Goal: Navigation & Orientation: Find specific page/section

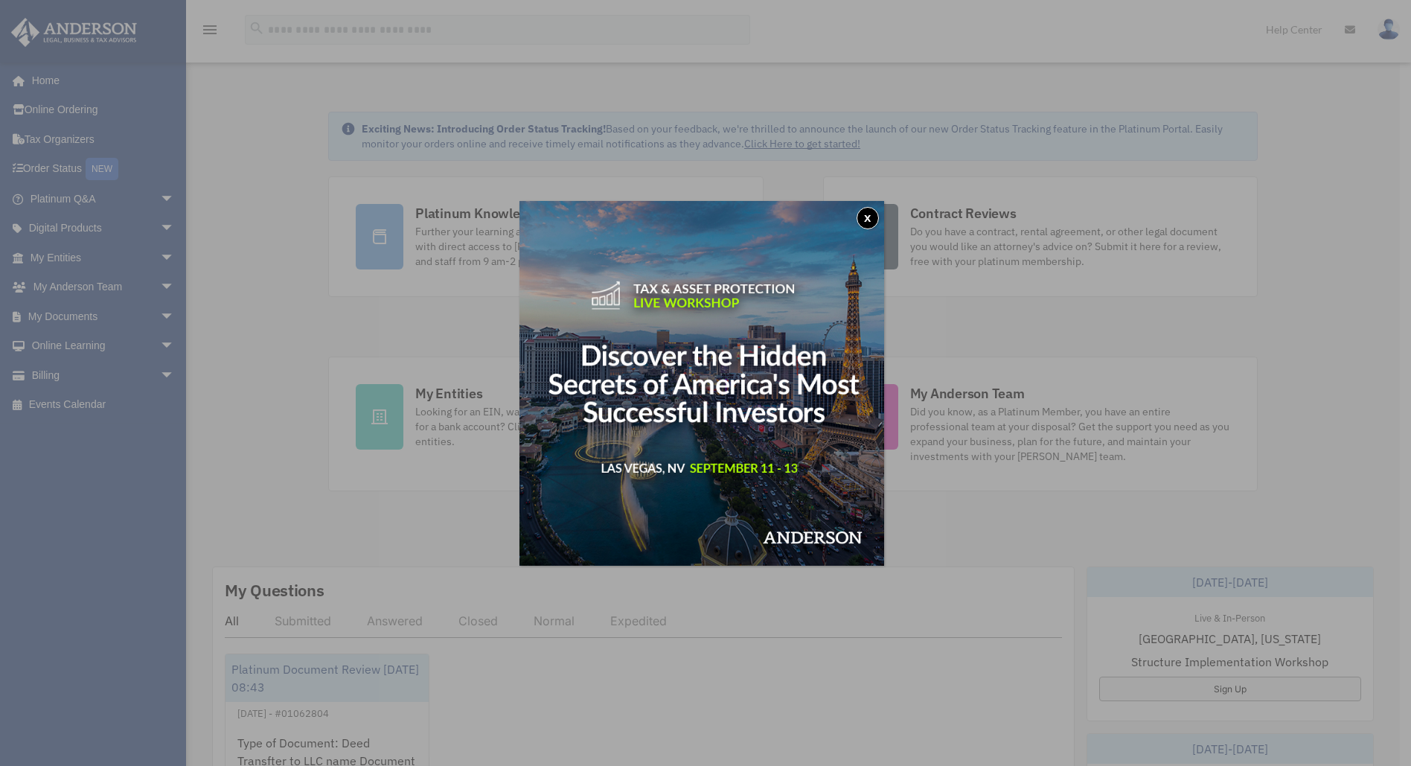
click at [874, 214] on button "x" at bounding box center [867, 218] width 22 height 22
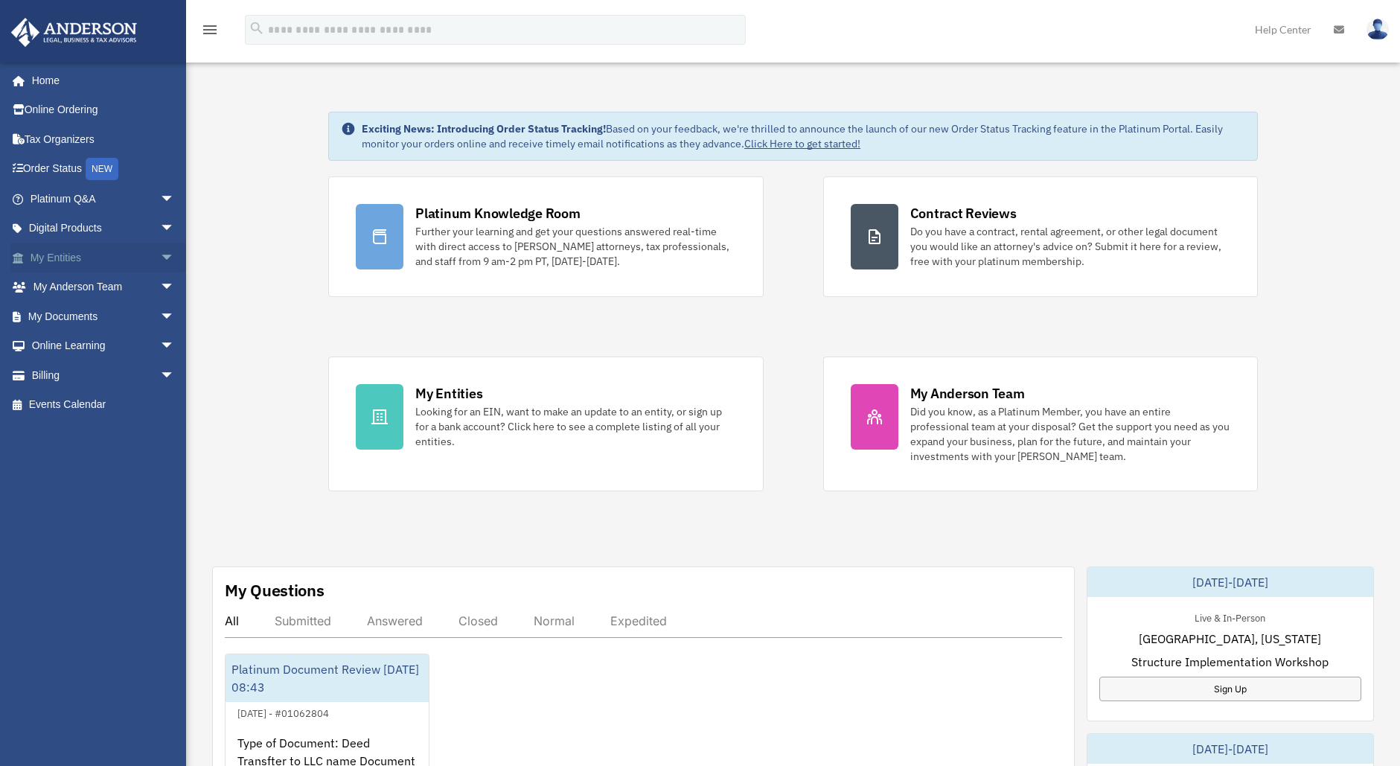
click at [96, 260] on link "My Entities arrow_drop_down" at bounding box center [103, 258] width 187 height 30
click at [132, 313] on link "My Documents arrow_drop_down" at bounding box center [103, 316] width 187 height 30
click at [160, 314] on span "arrow_drop_down" at bounding box center [175, 316] width 30 height 31
click at [160, 318] on span "arrow_drop_down" at bounding box center [175, 316] width 30 height 31
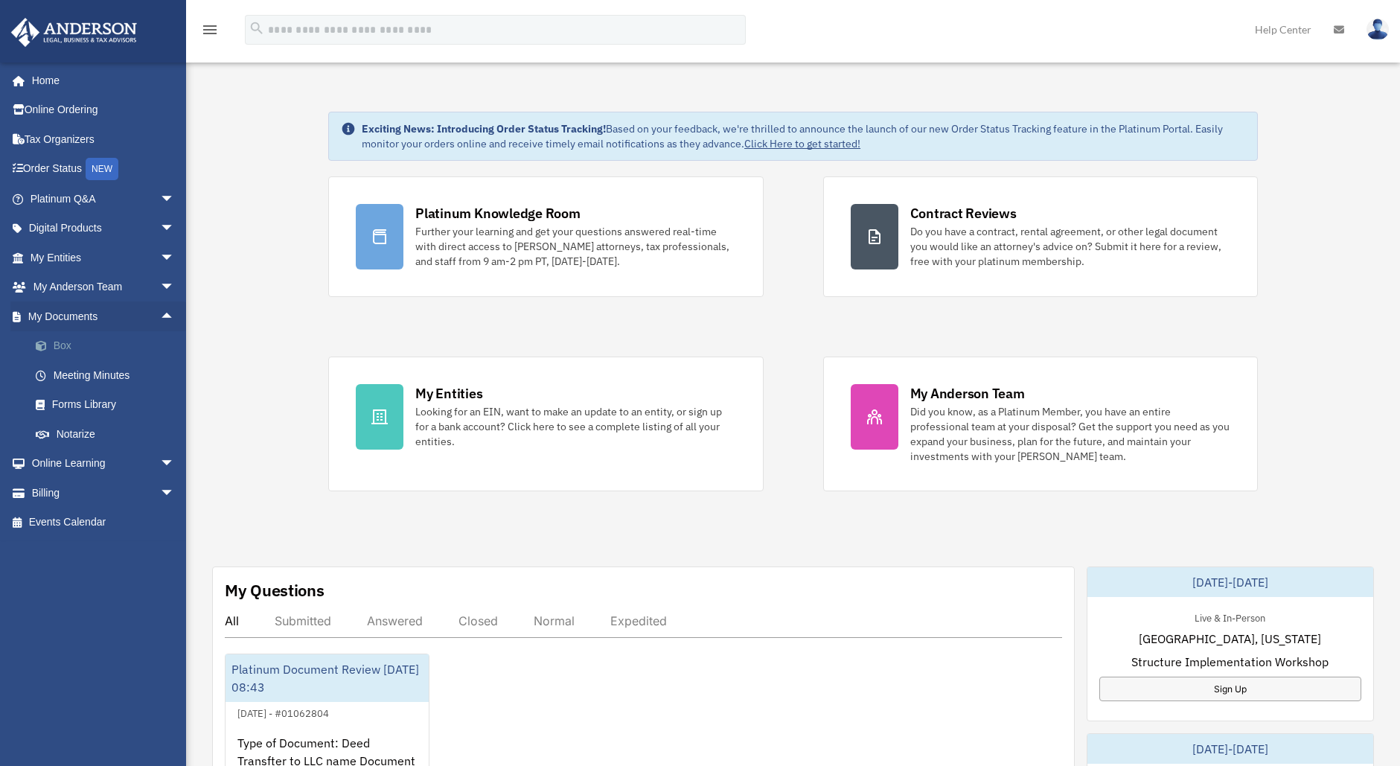
click at [85, 344] on link "Box" at bounding box center [109, 346] width 176 height 30
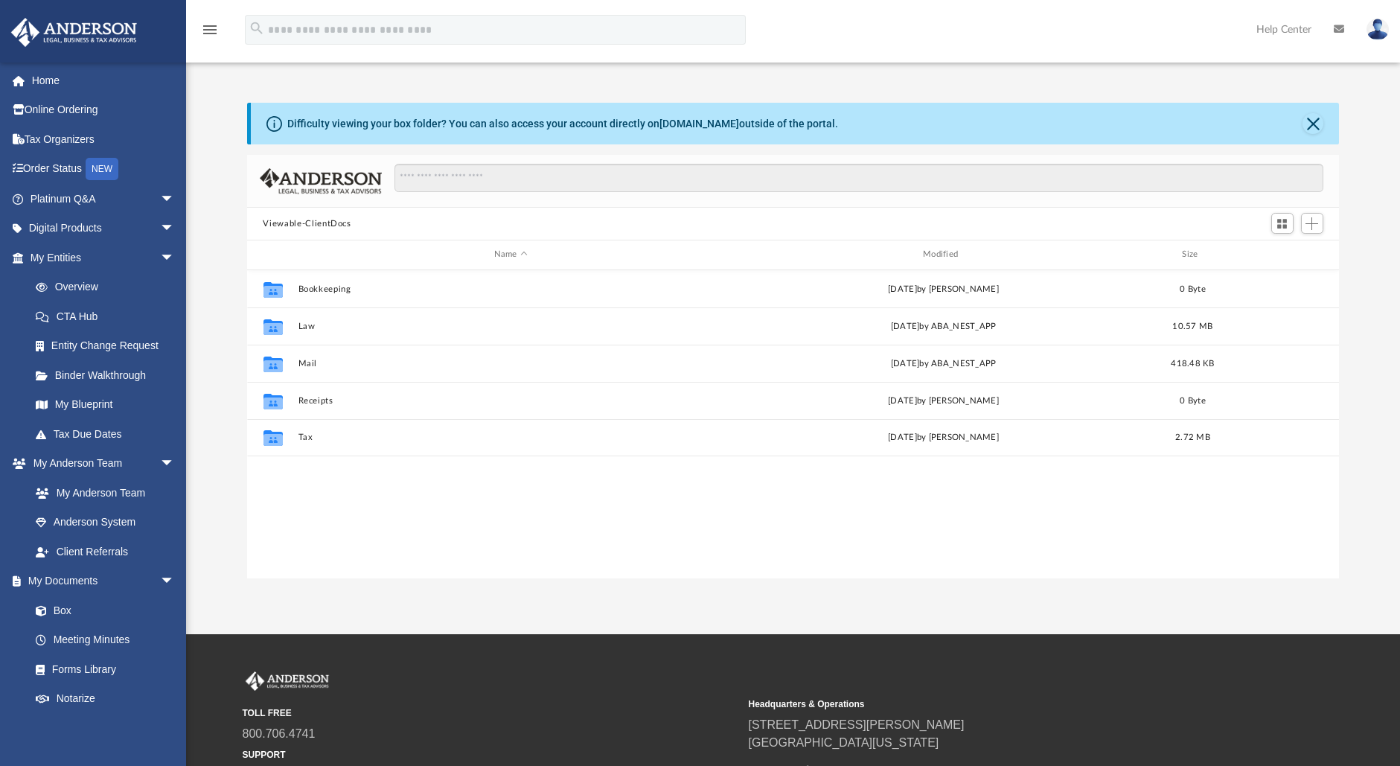
scroll to position [327, 1081]
click at [102, 490] on link "My Anderson Team" at bounding box center [109, 493] width 176 height 30
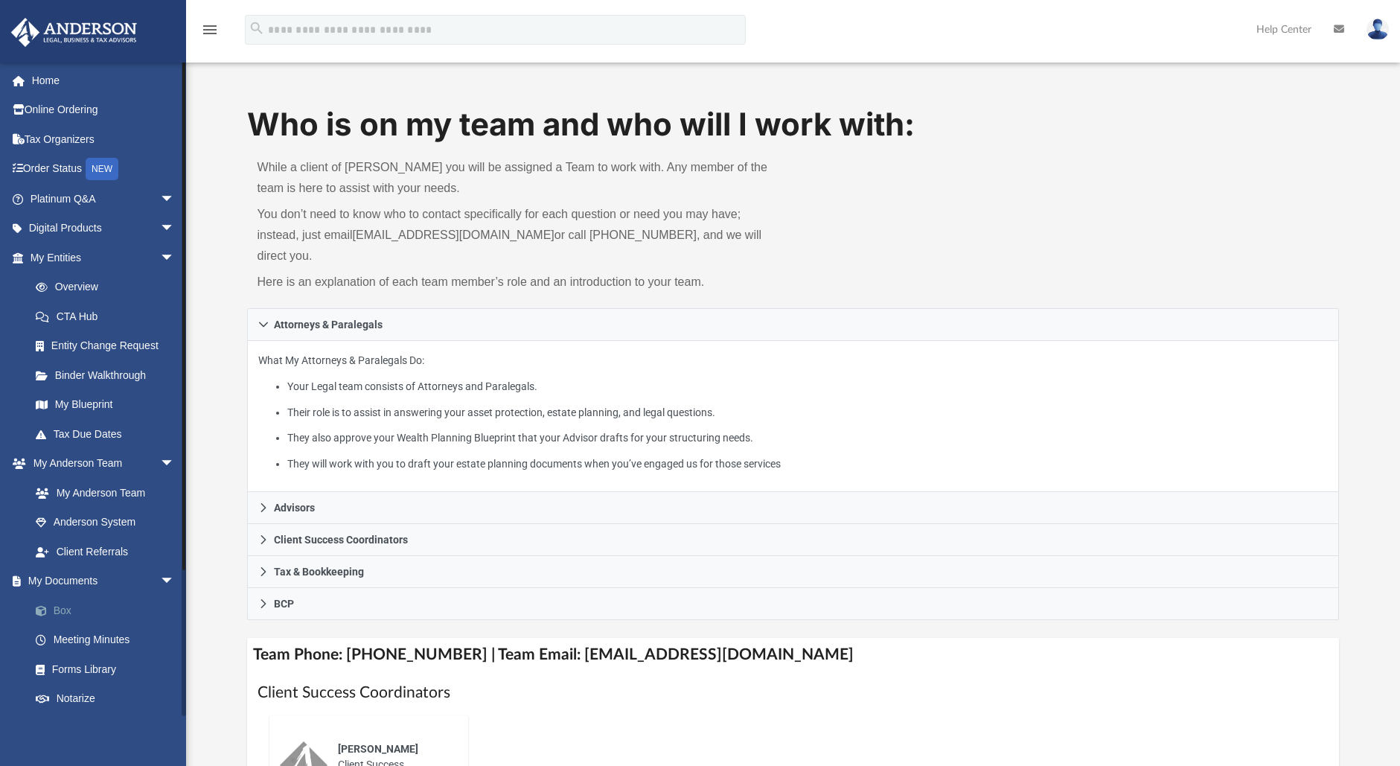
click at [78, 611] on link "Box" at bounding box center [109, 610] width 176 height 30
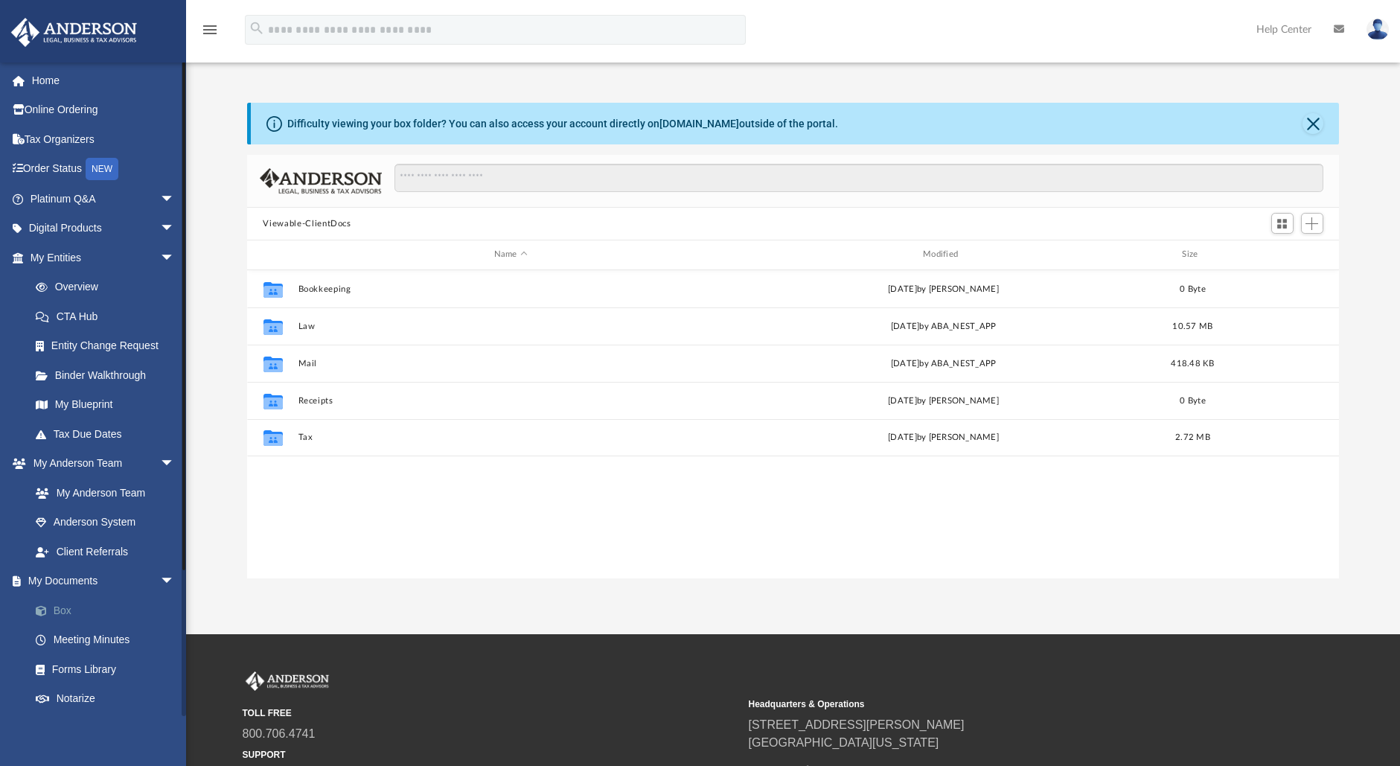
scroll to position [327, 1081]
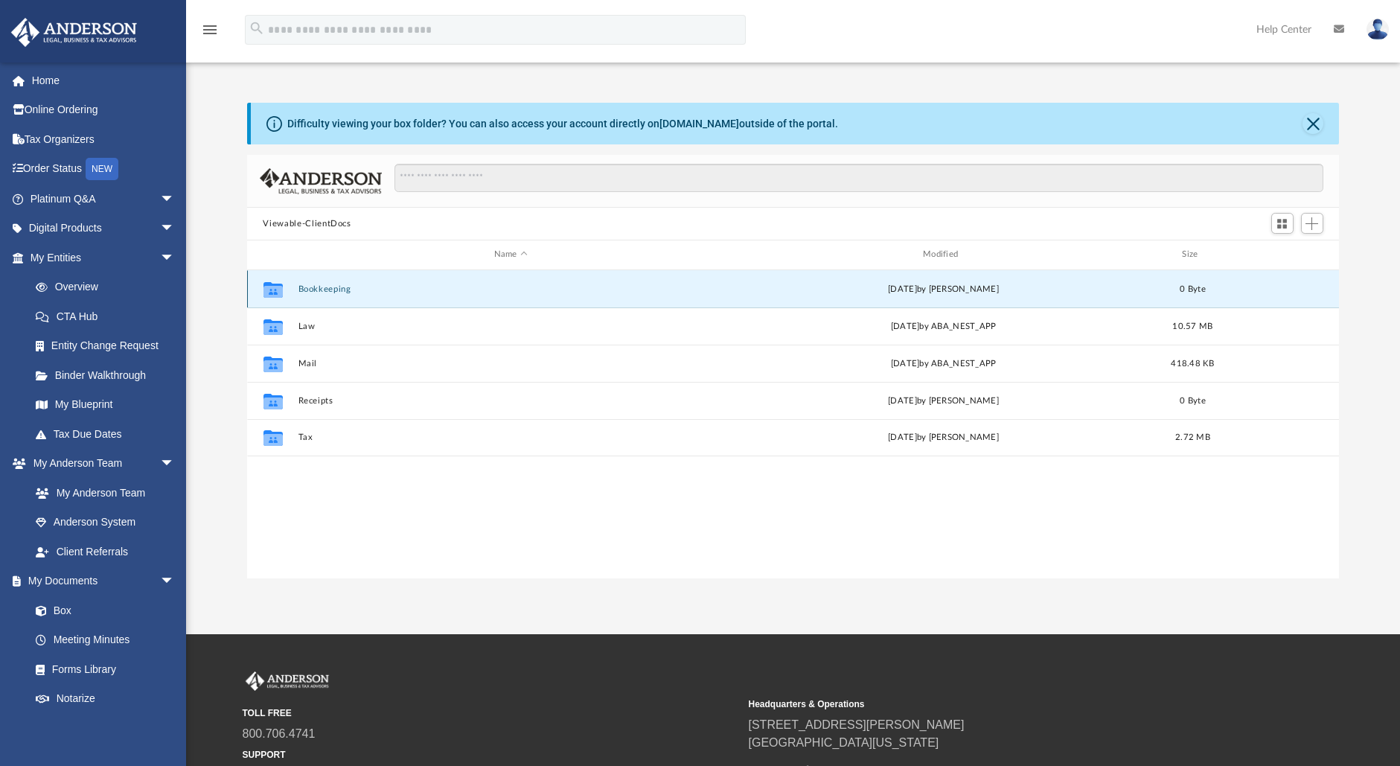
click at [331, 287] on button "Bookkeeping" at bounding box center [511, 289] width 426 height 10
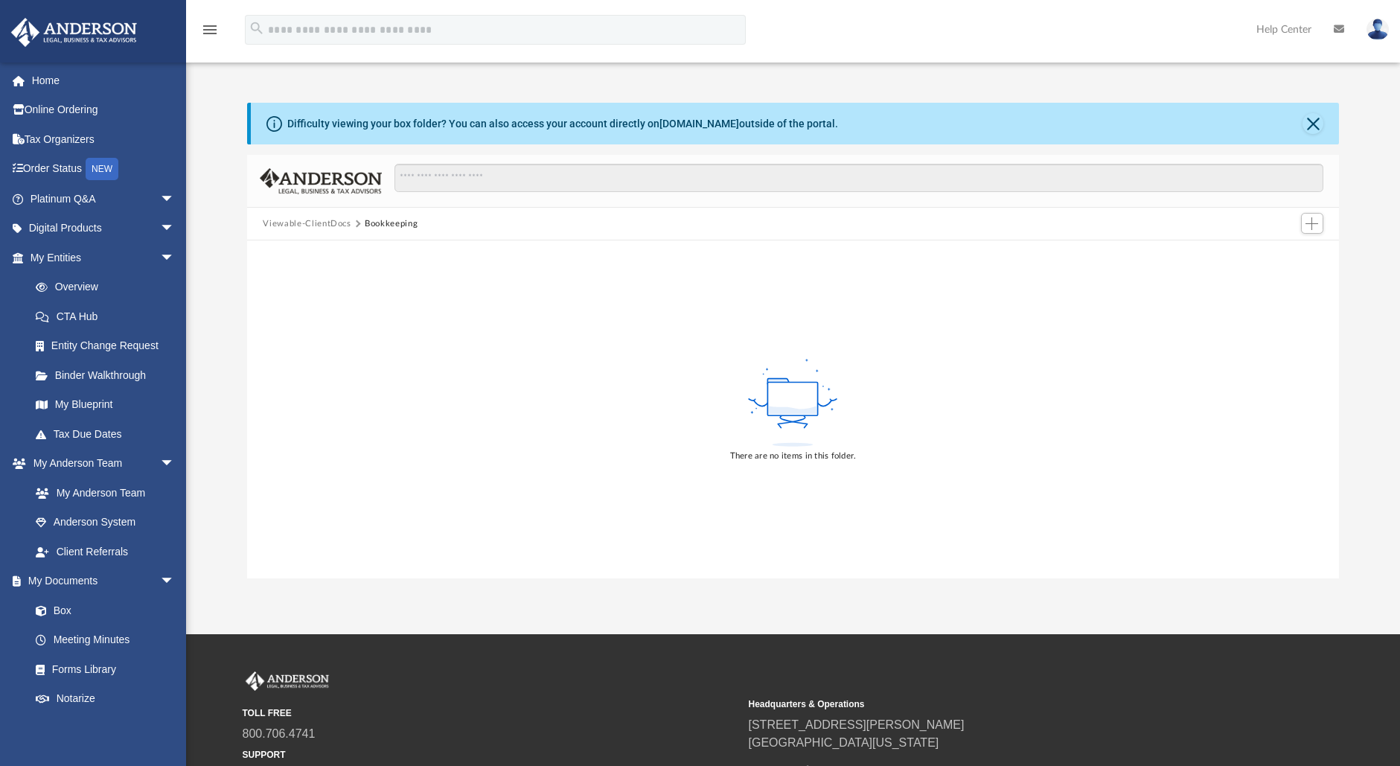
click at [807, 429] on icon at bounding box center [792, 403] width 97 height 94
click at [321, 222] on button "Viewable-ClientDocs" at bounding box center [307, 223] width 88 height 13
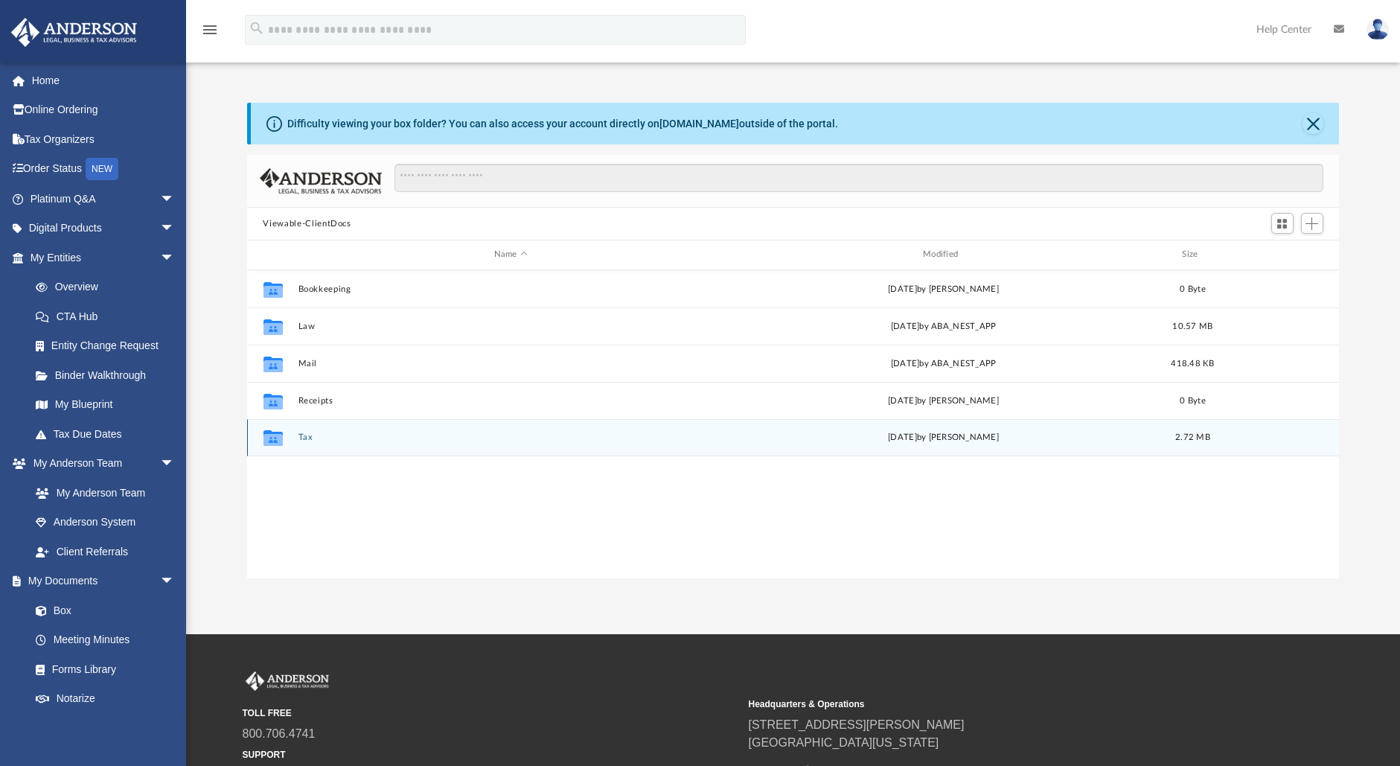
click at [300, 441] on button "Tax" at bounding box center [511, 437] width 426 height 10
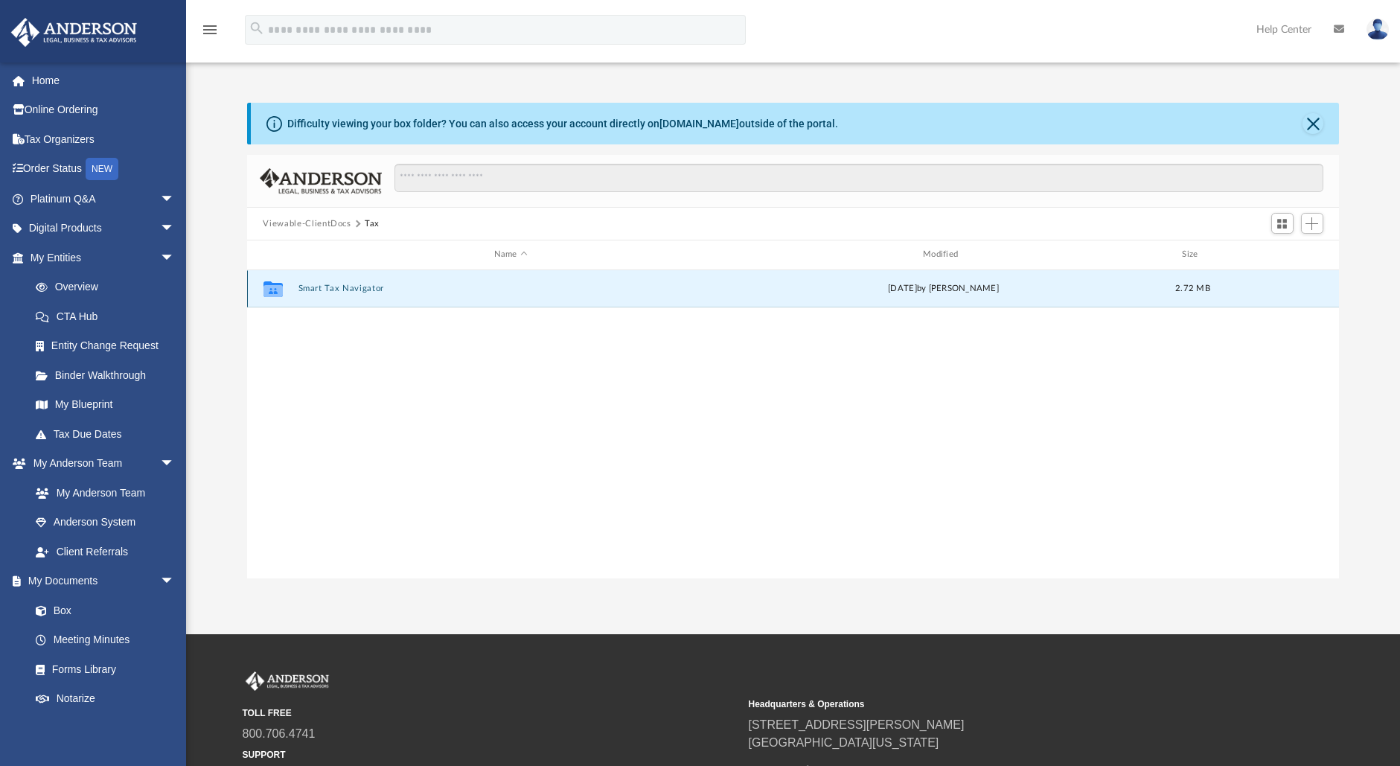
click at [349, 287] on button "Smart Tax Navigator" at bounding box center [511, 288] width 426 height 10
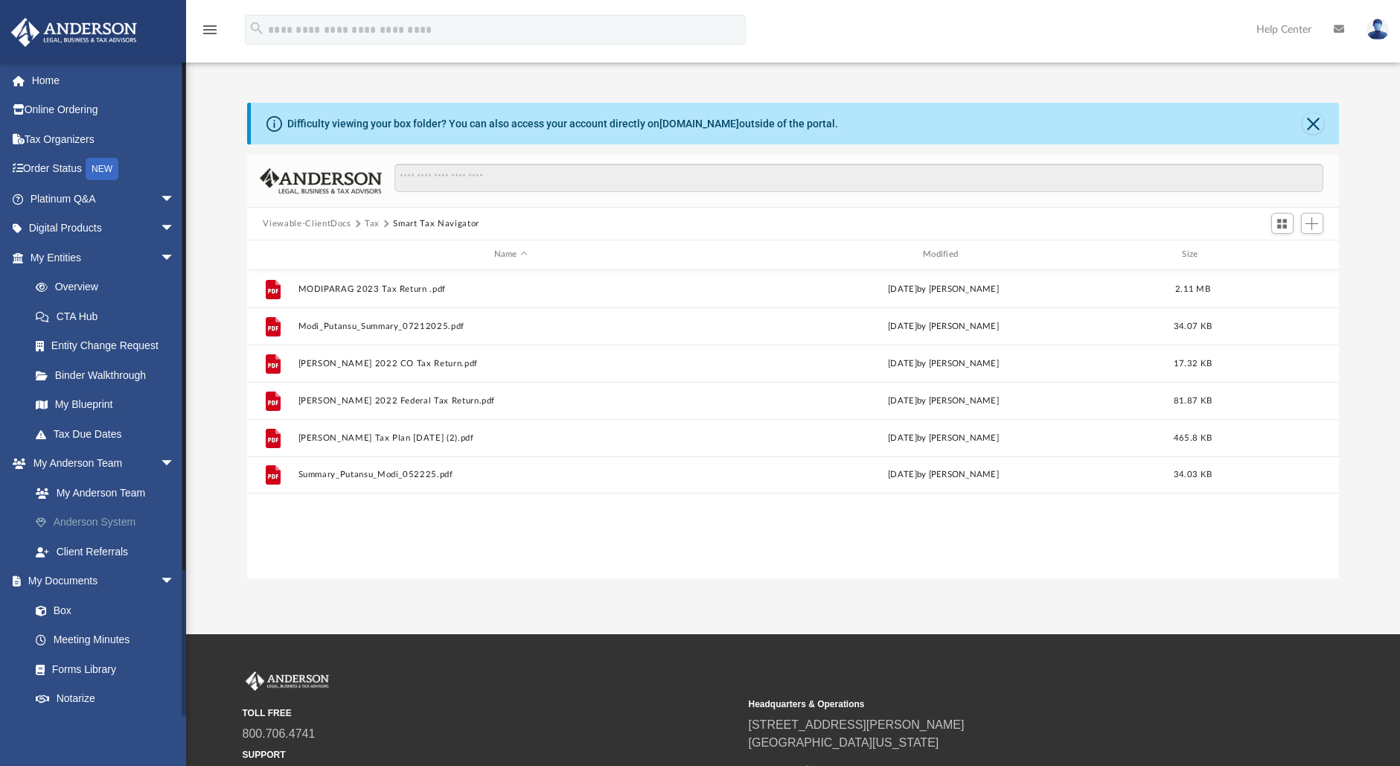
click at [107, 525] on link "Anderson System" at bounding box center [109, 522] width 176 height 30
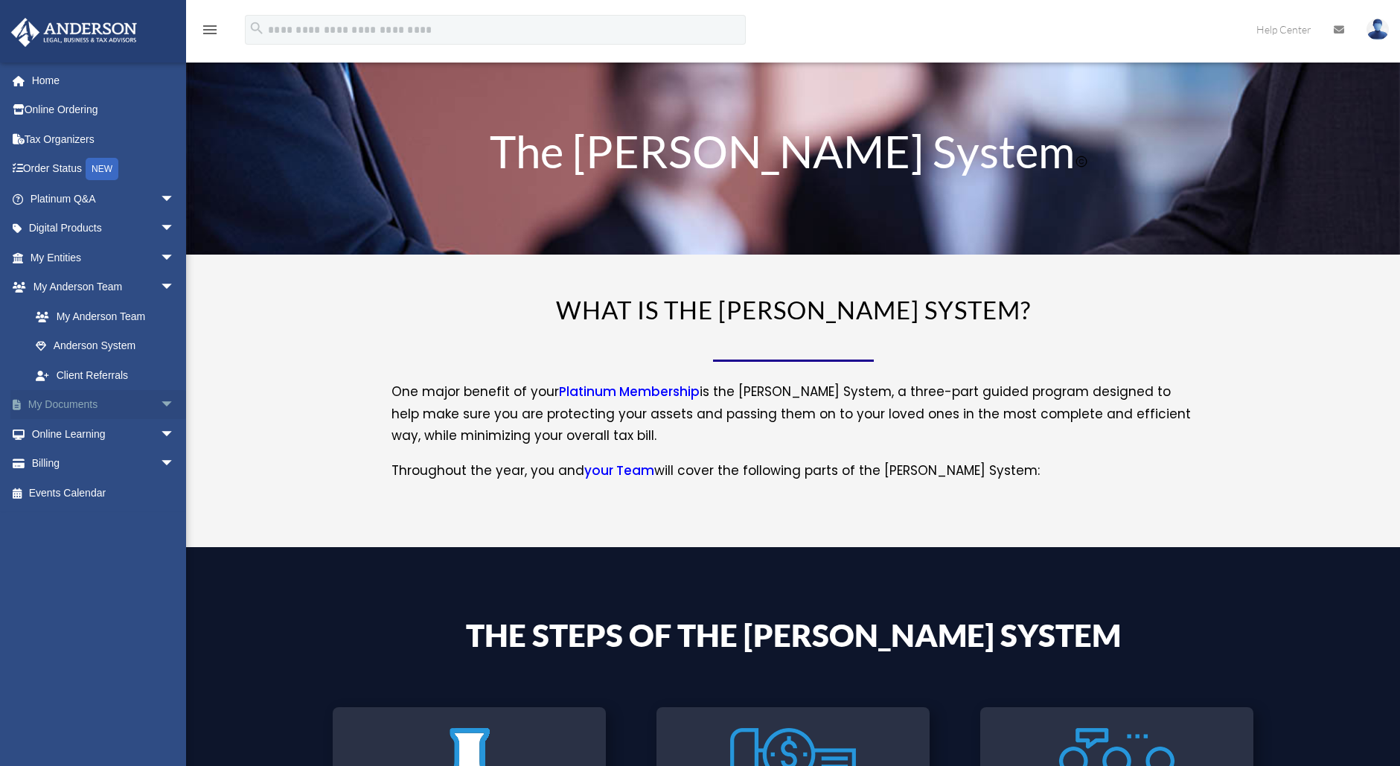
click at [129, 403] on link "My Documents arrow_drop_down" at bounding box center [103, 405] width 187 height 30
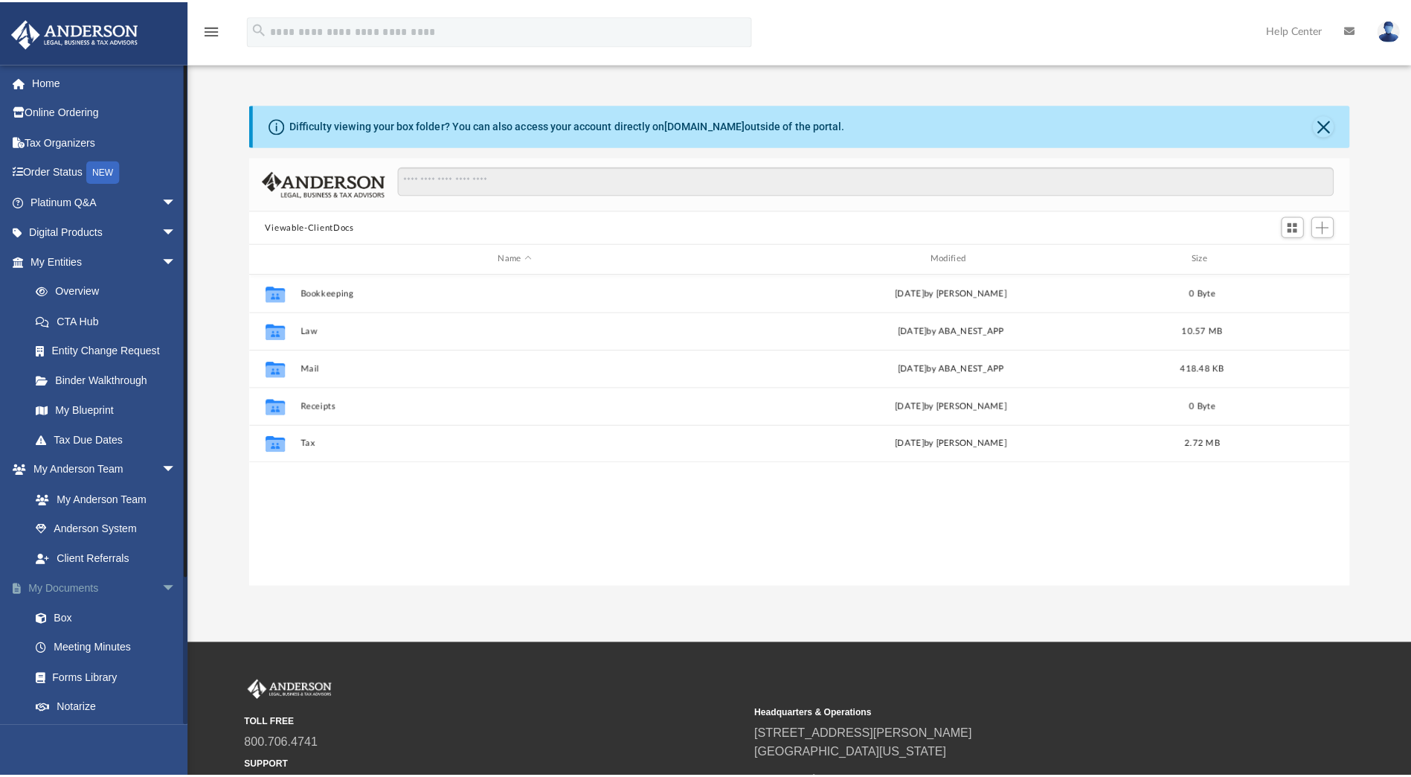
scroll to position [327, 1081]
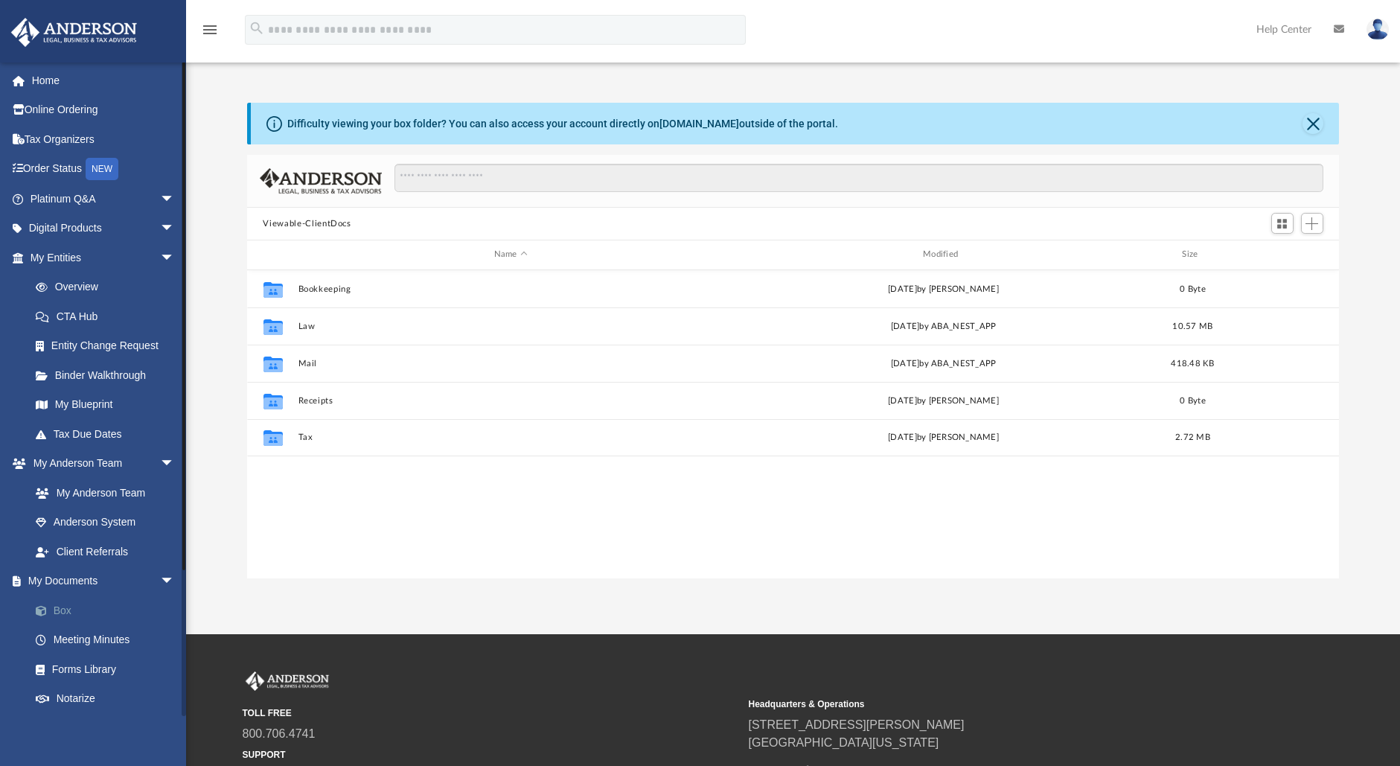
click at [62, 609] on link "Box" at bounding box center [109, 610] width 176 height 30
click at [62, 612] on link "Box" at bounding box center [109, 610] width 176 height 30
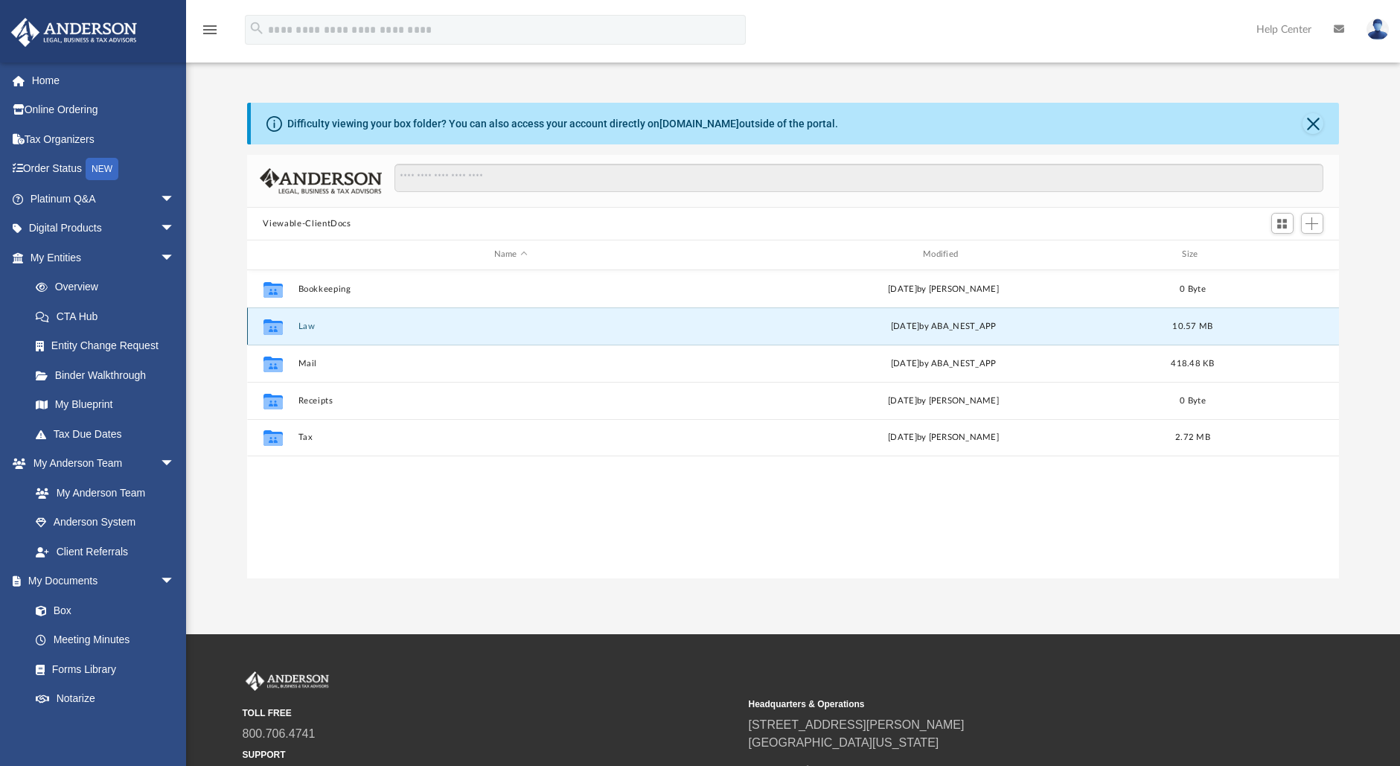
click at [312, 331] on button "Law" at bounding box center [511, 326] width 426 height 10
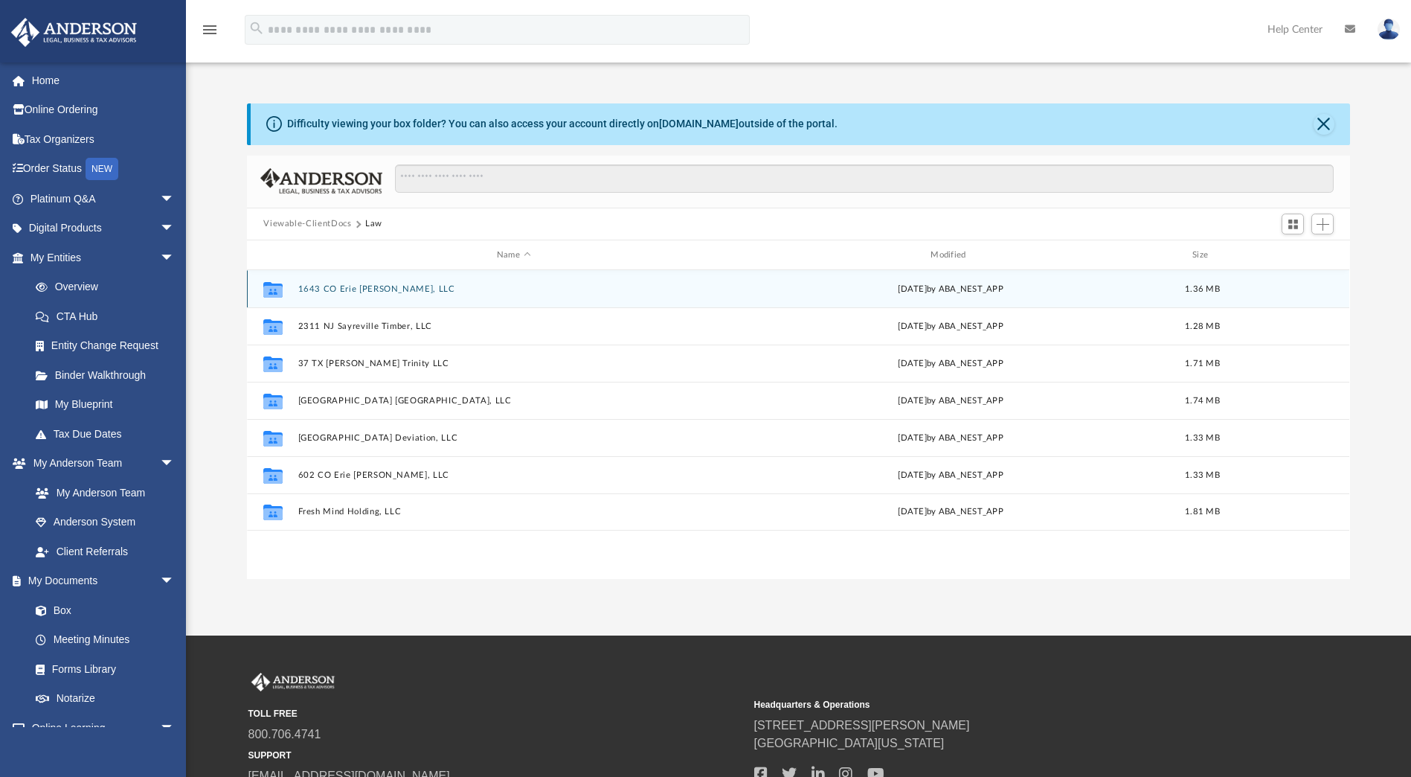
scroll to position [327, 1092]
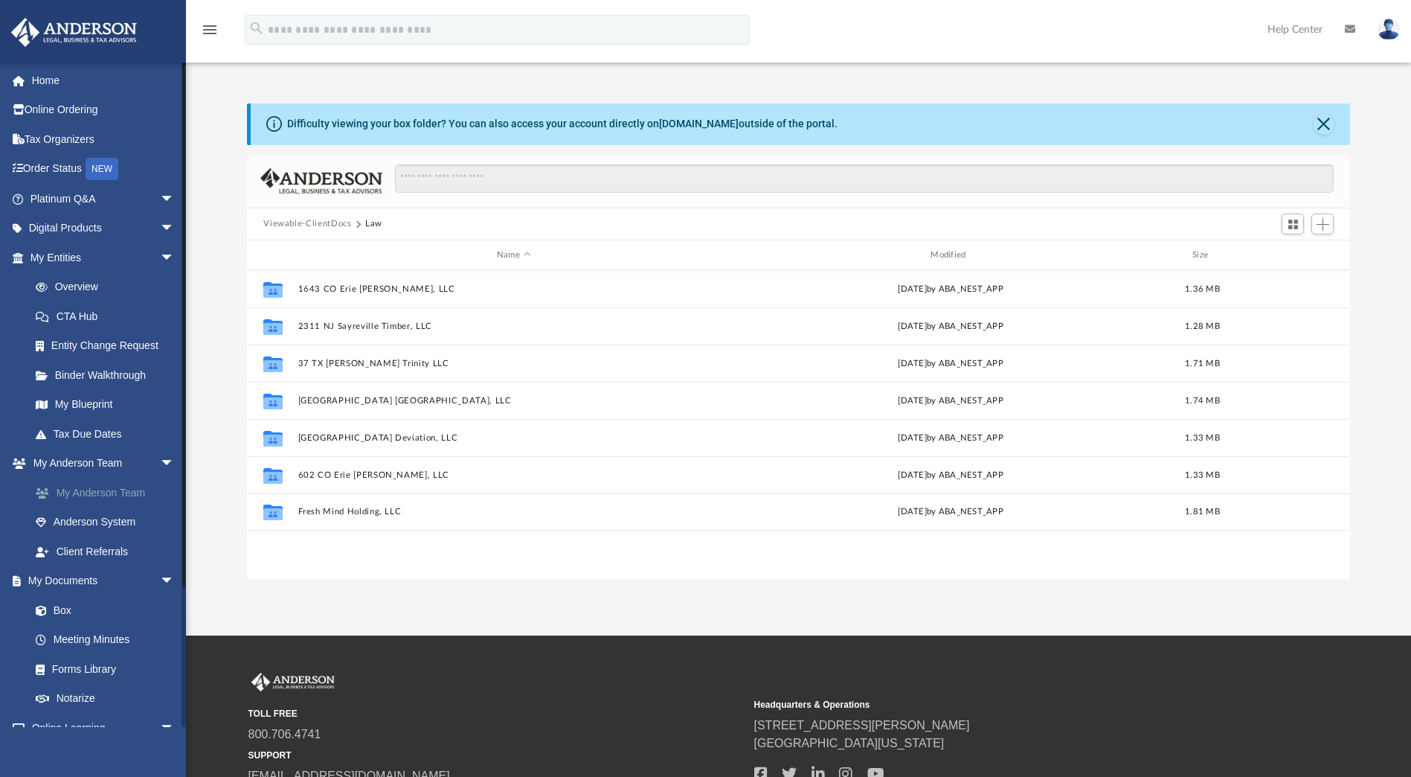
click at [111, 486] on link "My Anderson Team" at bounding box center [109, 493] width 176 height 30
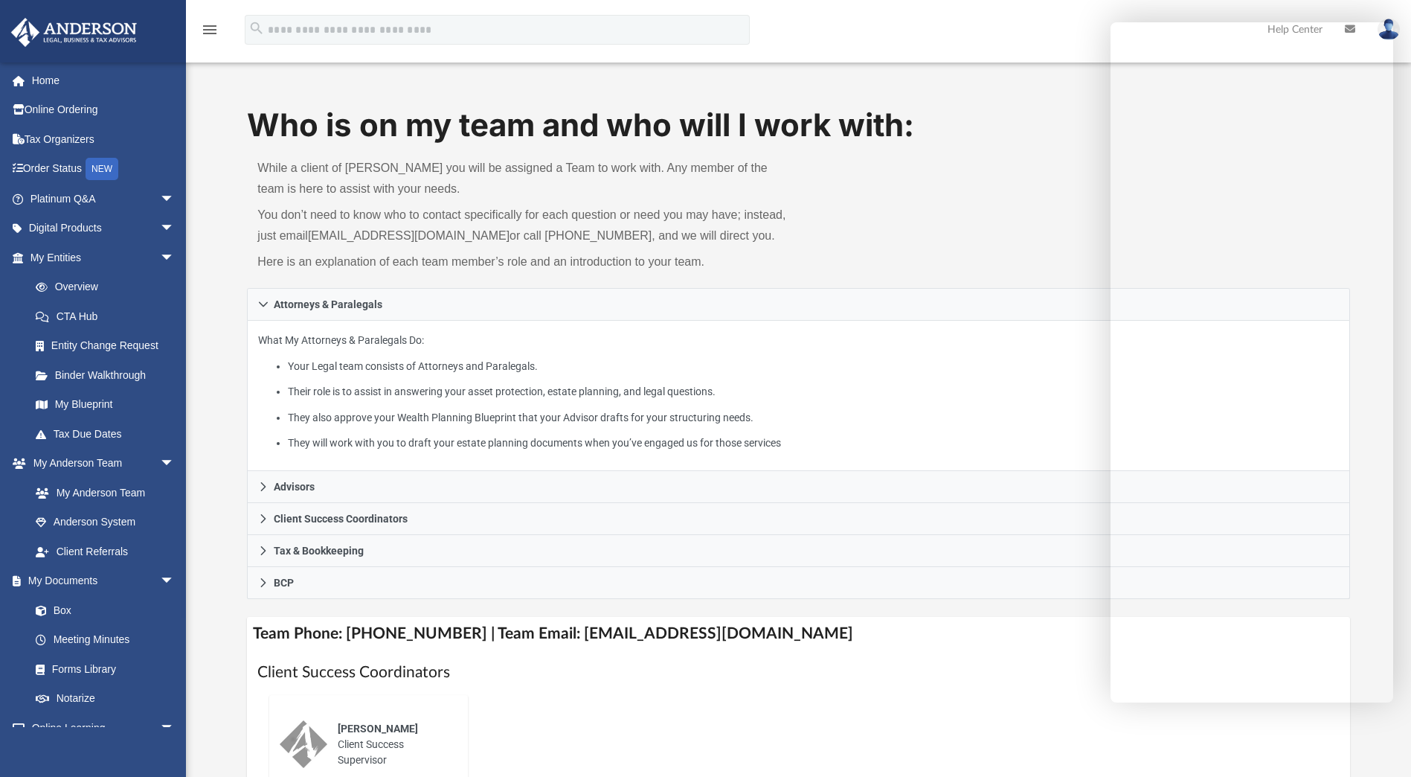
click at [771, 667] on h1 "Client Success Coordinators" at bounding box center [798, 672] width 1082 height 22
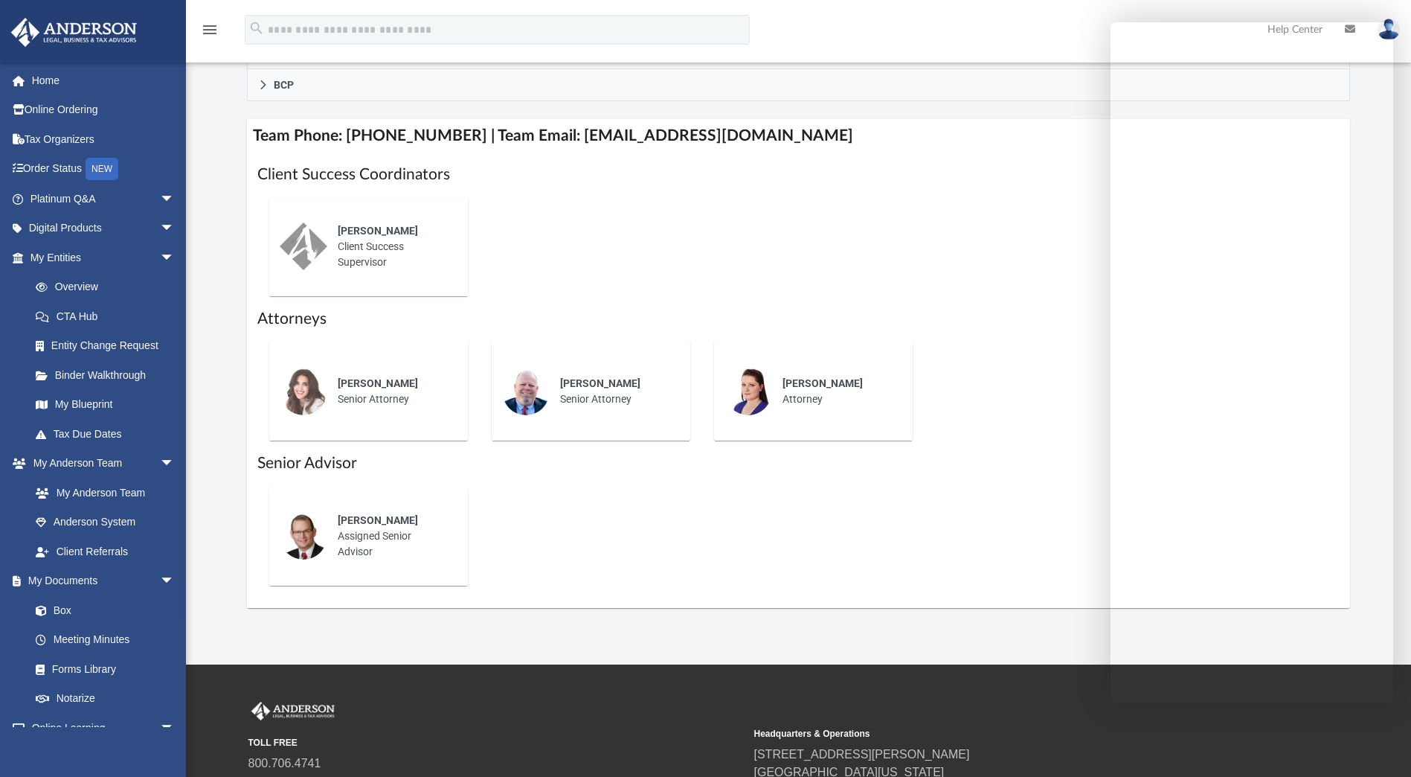
scroll to position [506, 0]
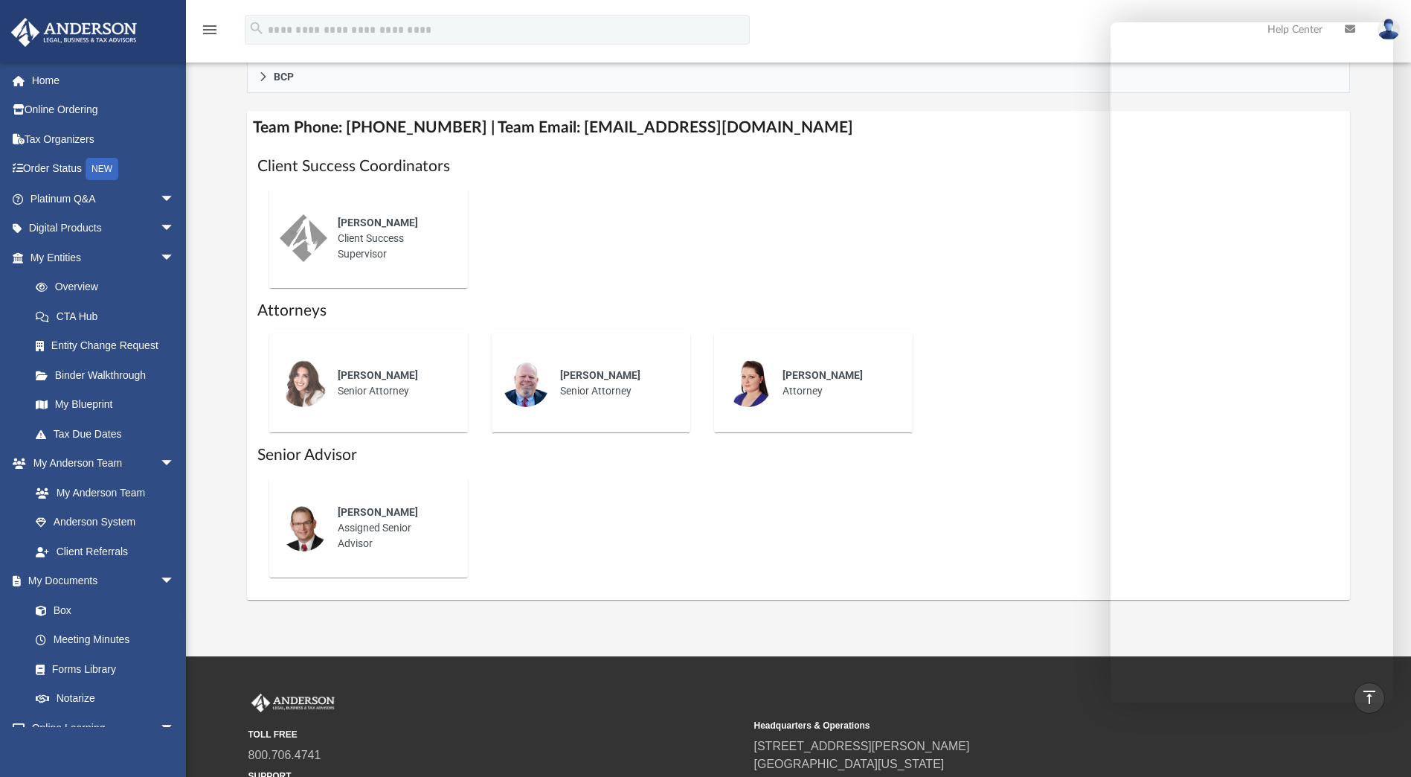
click at [220, 139] on div "Who is on my team and who will I work with: While a client of [PERSON_NAME] you…" at bounding box center [798, 98] width 1225 height 1002
